Goal: Register for event/course

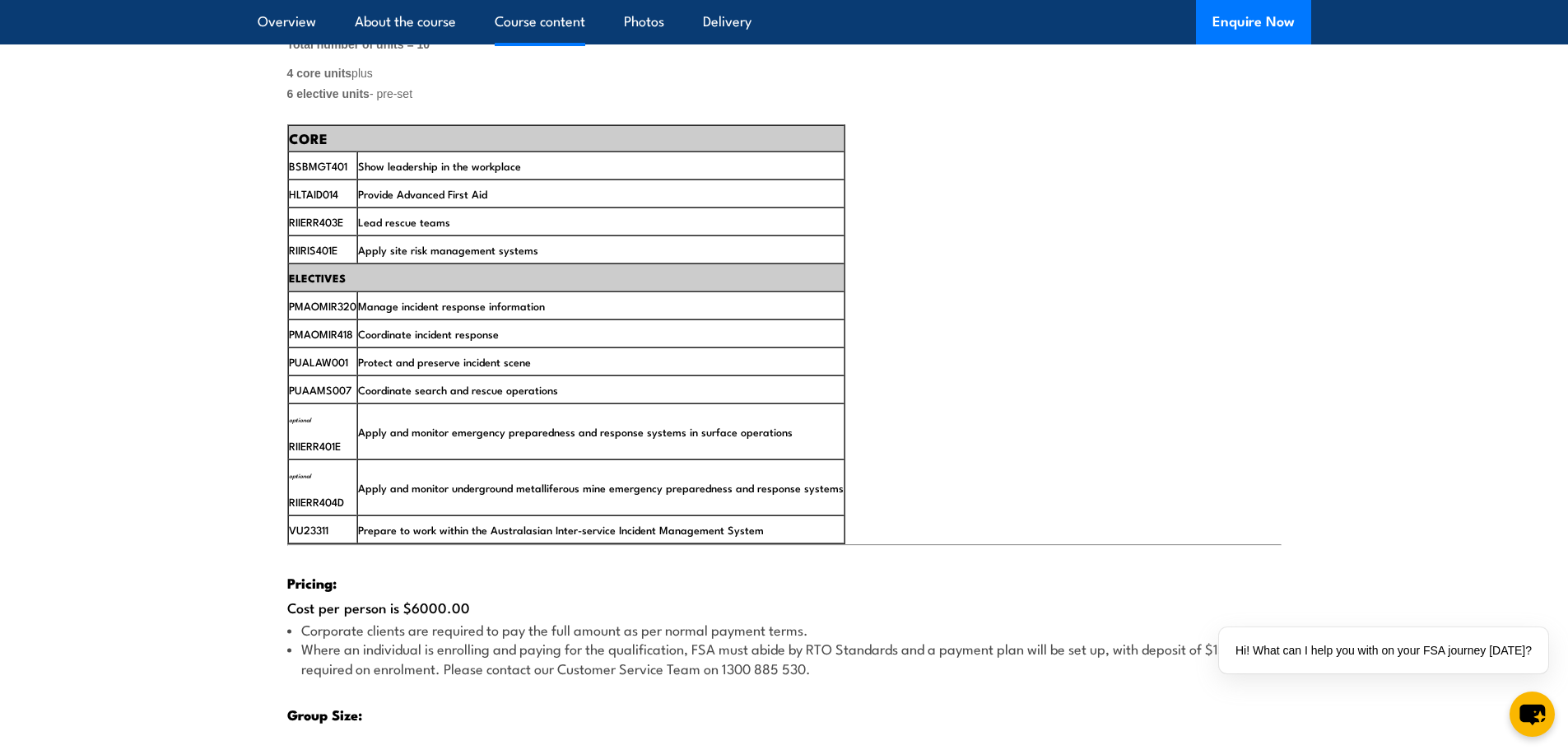
scroll to position [2717, 0]
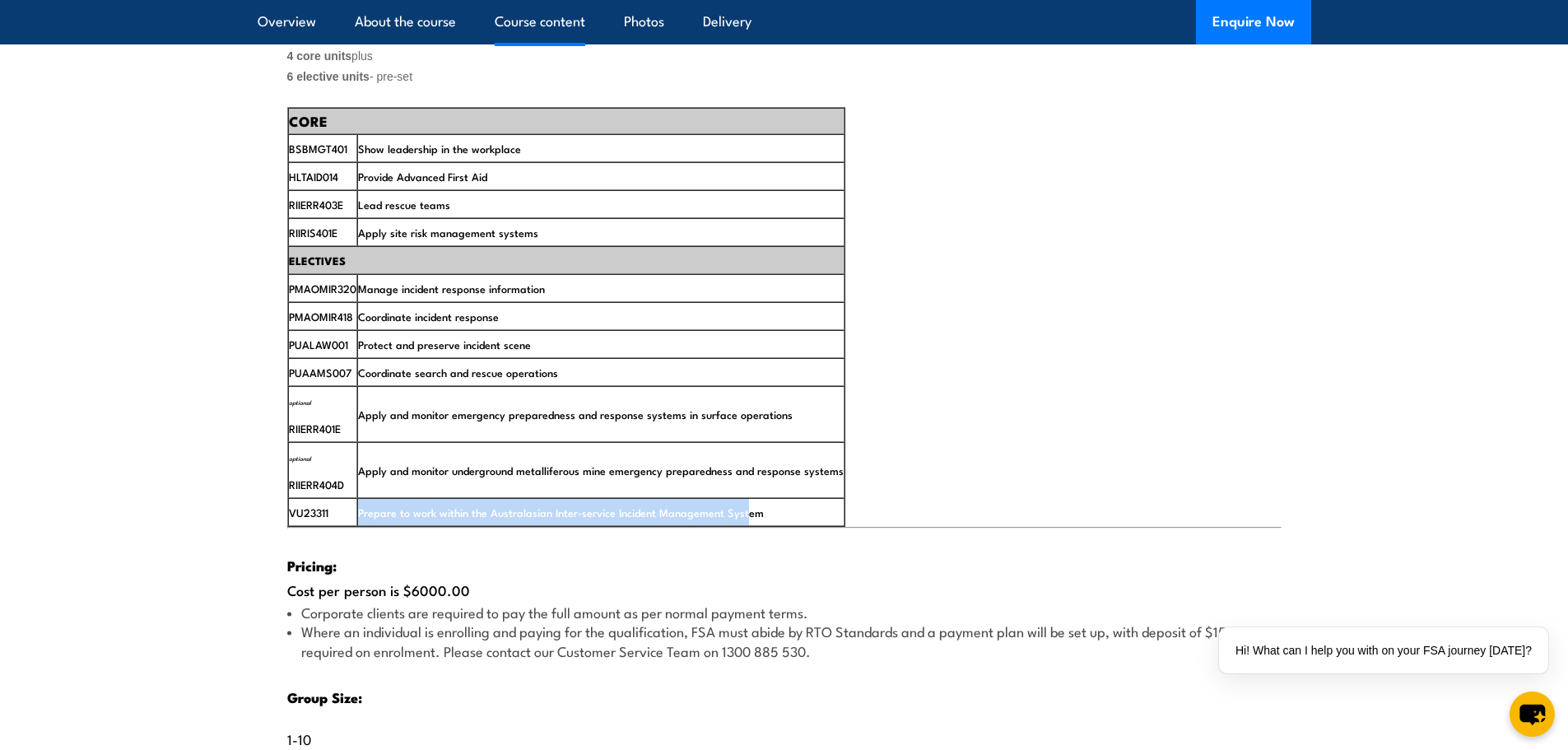
drag, startPoint x: 742, startPoint y: 574, endPoint x: 337, endPoint y: 572, distance: 405.0
click at [337, 526] on tr "VU23311 Prepare to work within the Australasian Inter-service Incident Manageme…" at bounding box center [566, 512] width 557 height 28
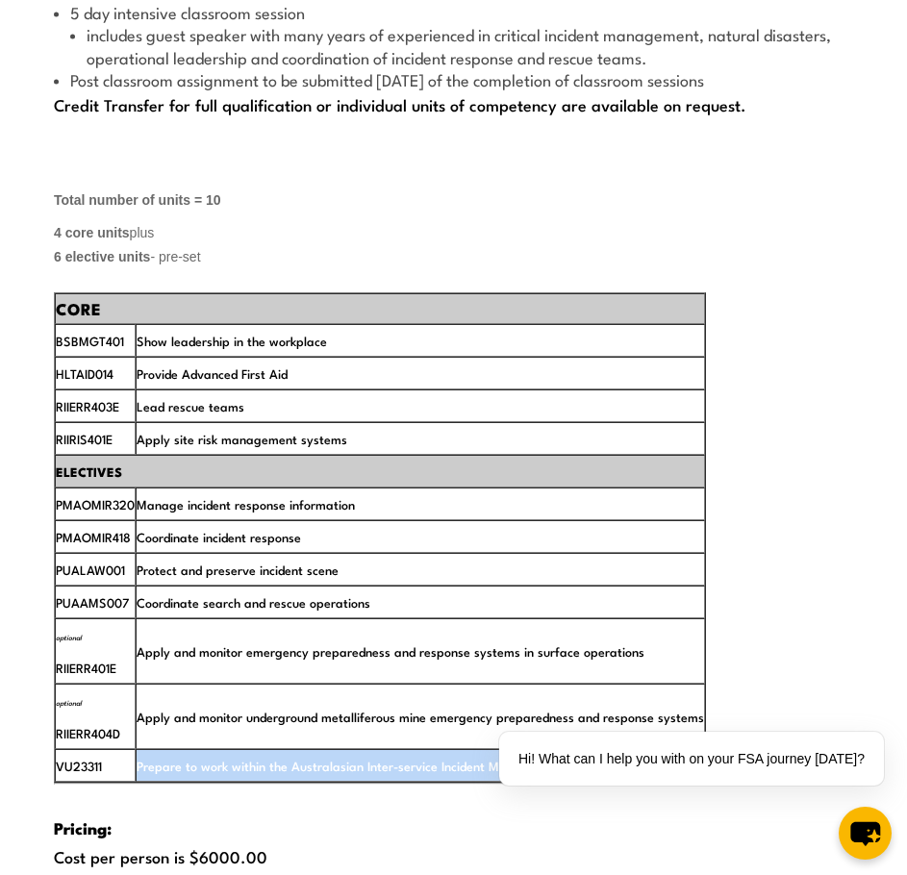
scroll to position [3161, 0]
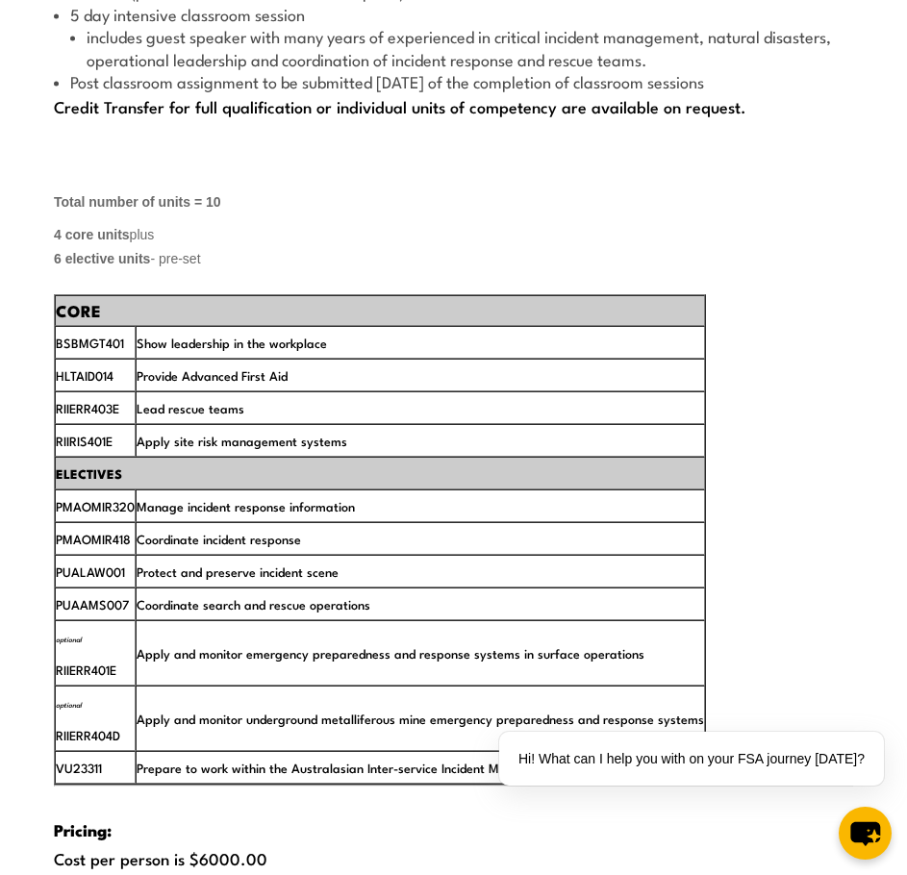
drag, startPoint x: 809, startPoint y: 481, endPoint x: 784, endPoint y: 483, distance: 25.1
click at [809, 481] on div "Typically, the delivery of the course is over a 3-6 month time frame and includ…" at bounding box center [453, 605] width 868 height 1479
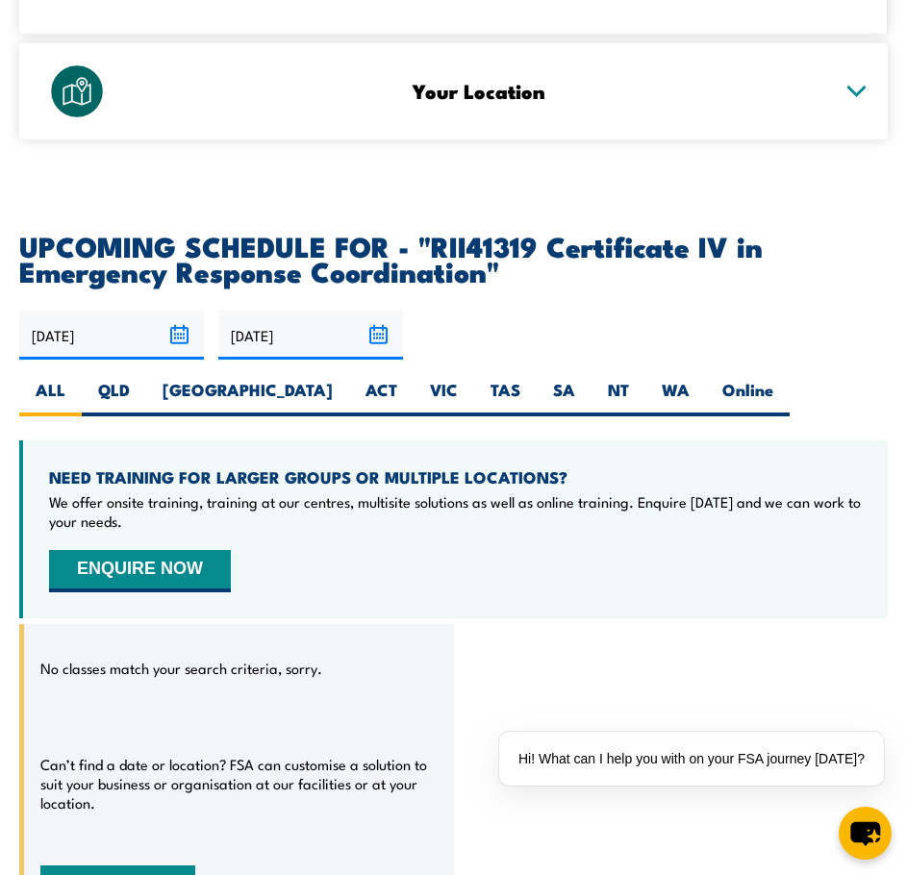
scroll to position [5468, 0]
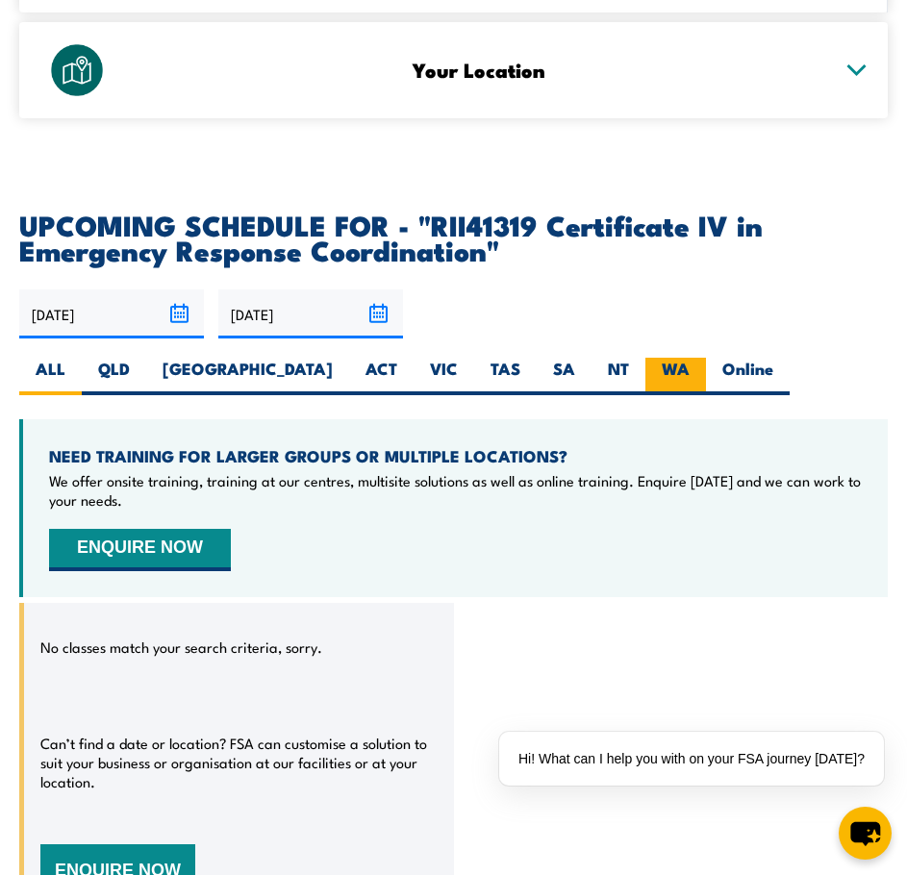
click at [645, 358] on label "WA" at bounding box center [675, 376] width 61 height 37
click at [689, 358] on input "WA" at bounding box center [695, 364] width 12 height 12
radio input "true"
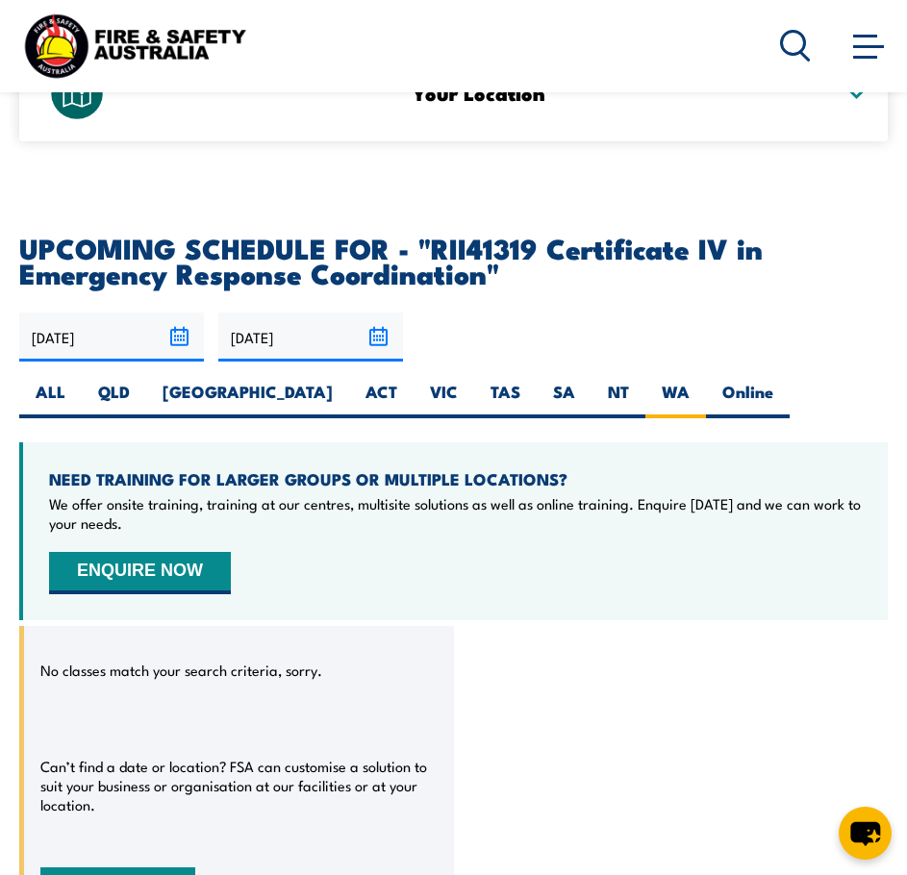
scroll to position [5454, 0]
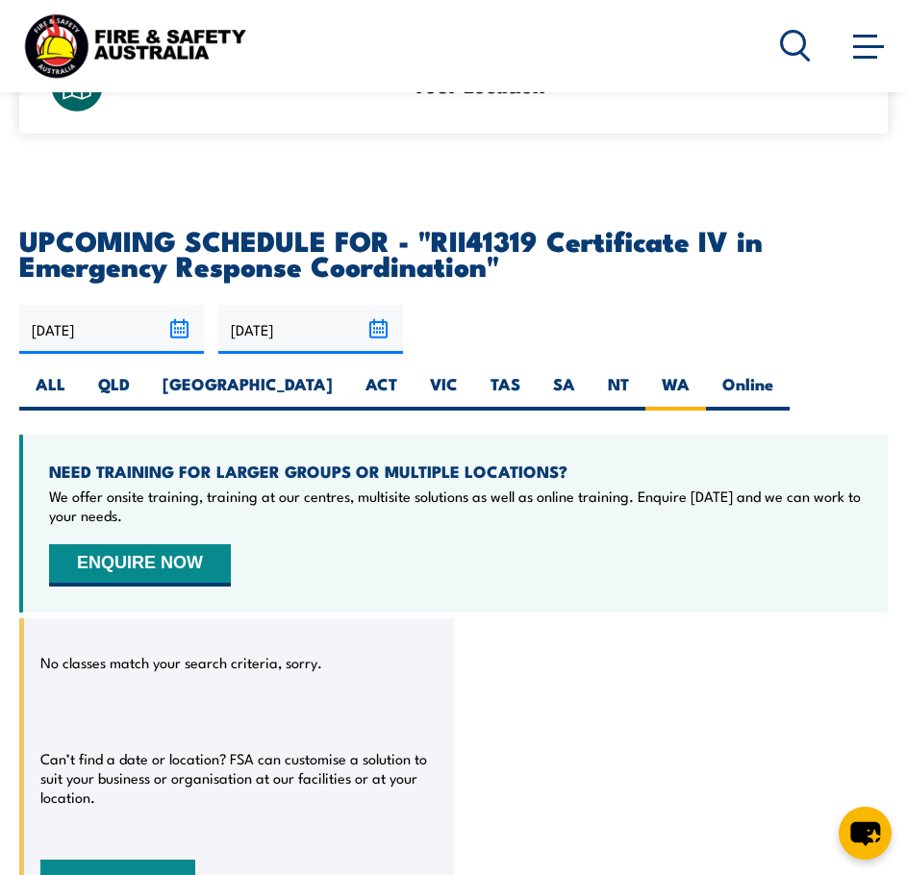
click at [617, 310] on div "03/10/2025 01/04/2026" at bounding box center [453, 358] width 868 height 106
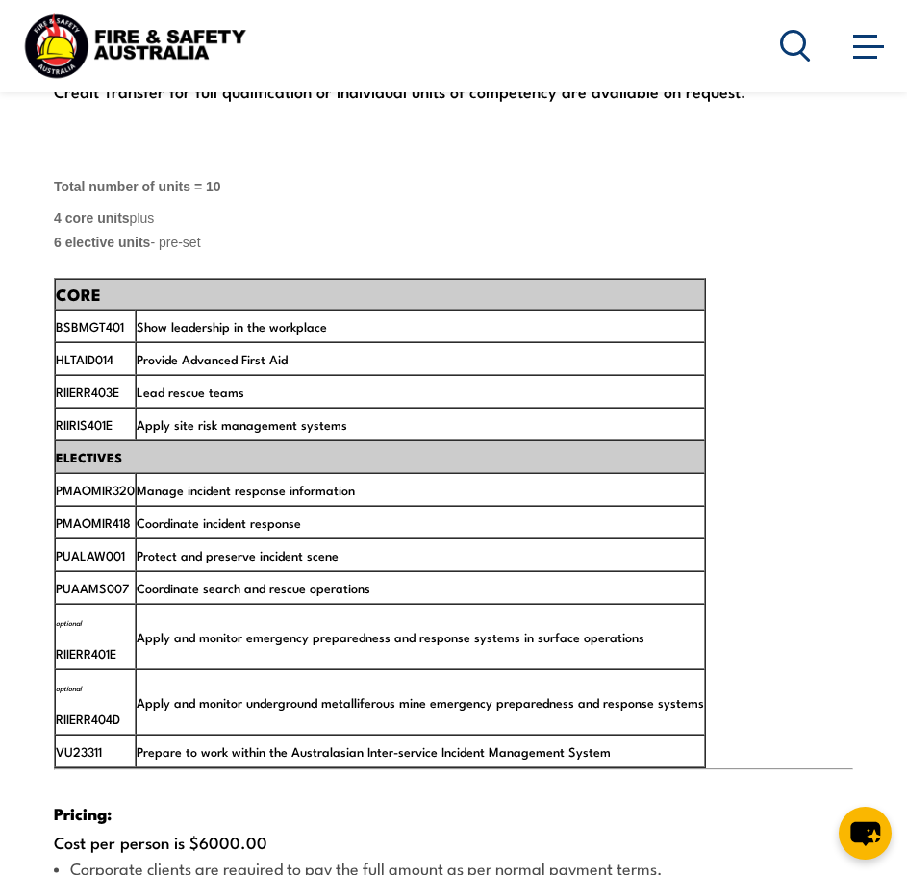
scroll to position [3280, 0]
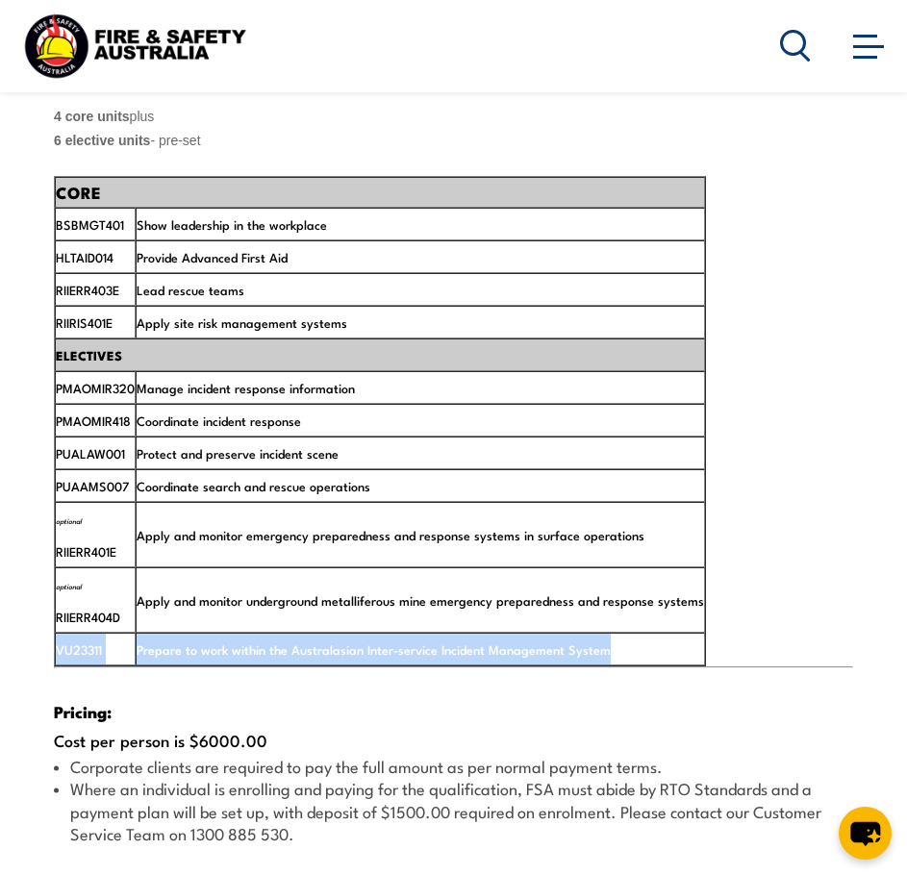
drag, startPoint x: 604, startPoint y: 609, endPoint x: 60, endPoint y: 621, distance: 544.3
click at [60, 633] on tr "VU23311 Prepare to work within the Australasian Inter-service Incident Manageme…" at bounding box center [380, 649] width 650 height 33
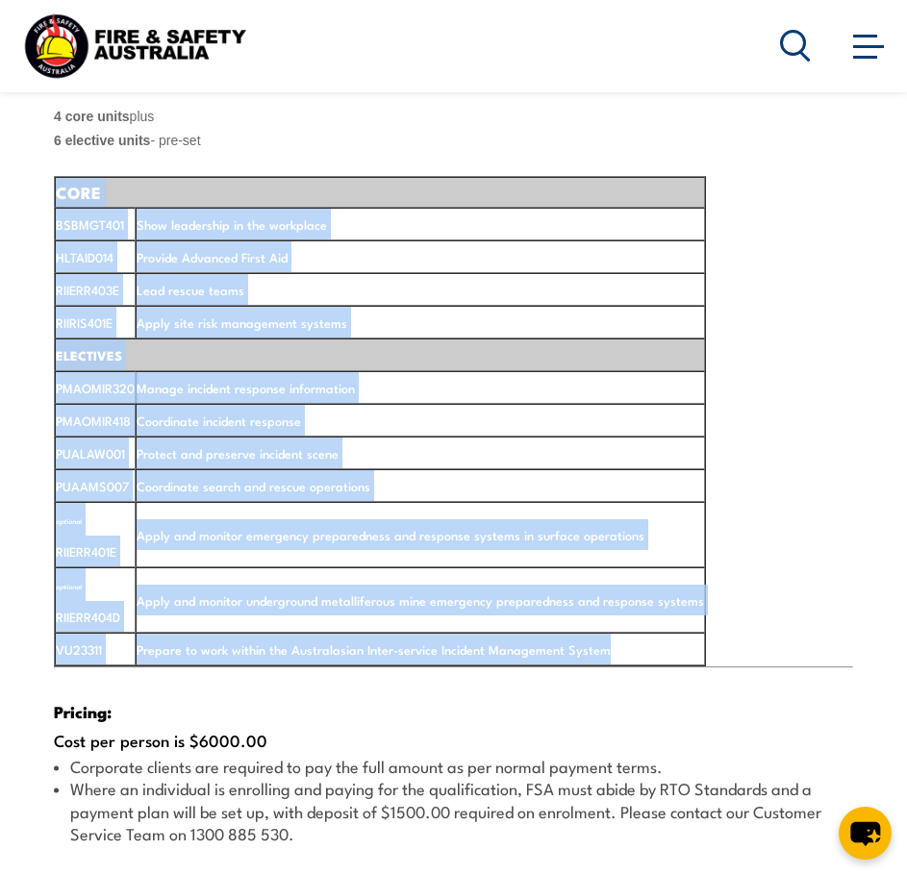
drag, startPoint x: 616, startPoint y: 611, endPoint x: 56, endPoint y: 604, distance: 560.5
click at [32, 607] on div "Typically, the delivery of the course is over a 3-6 month time frame and includ…" at bounding box center [453, 487] width 868 height 1479
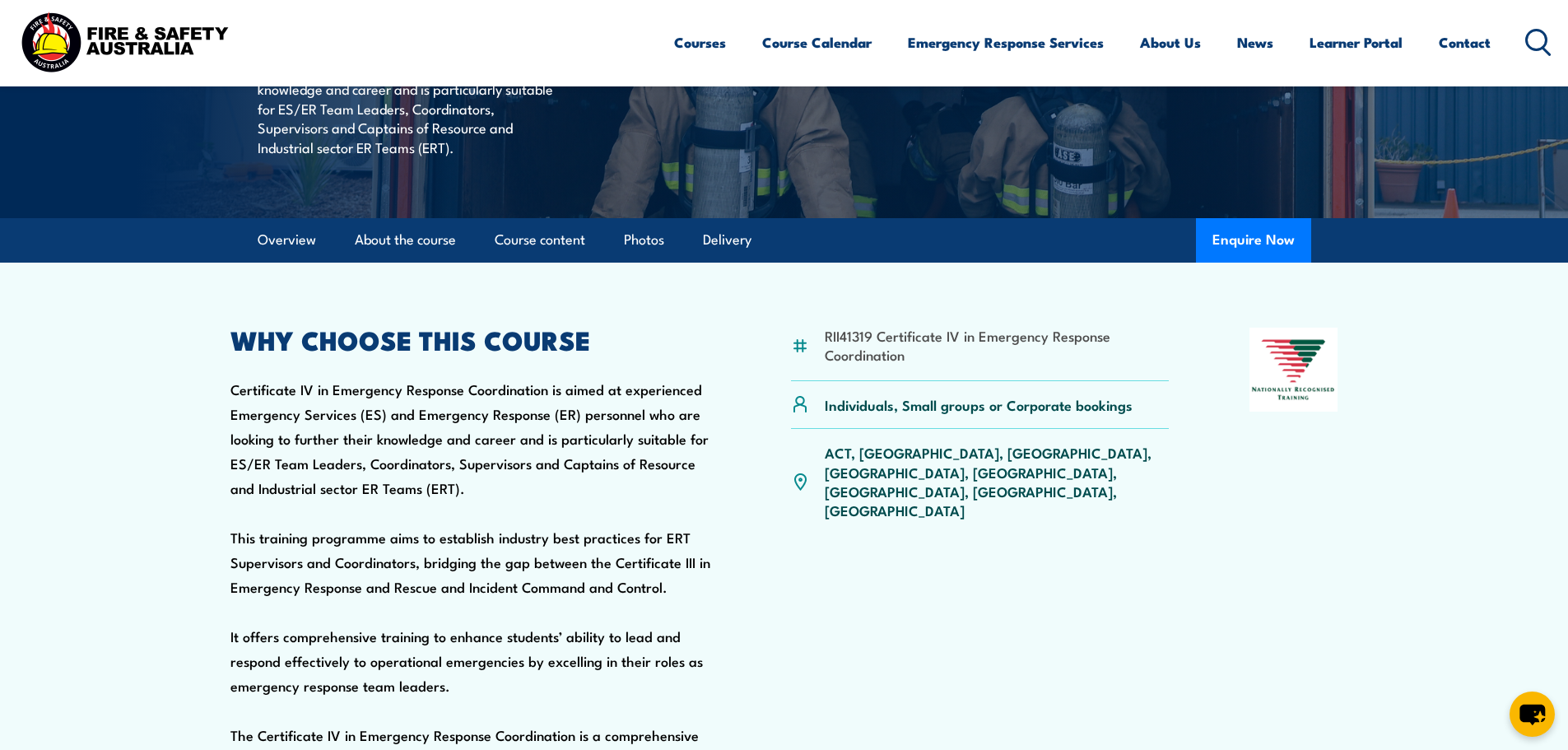
scroll to position [341, 0]
